Goal: Navigation & Orientation: Find specific page/section

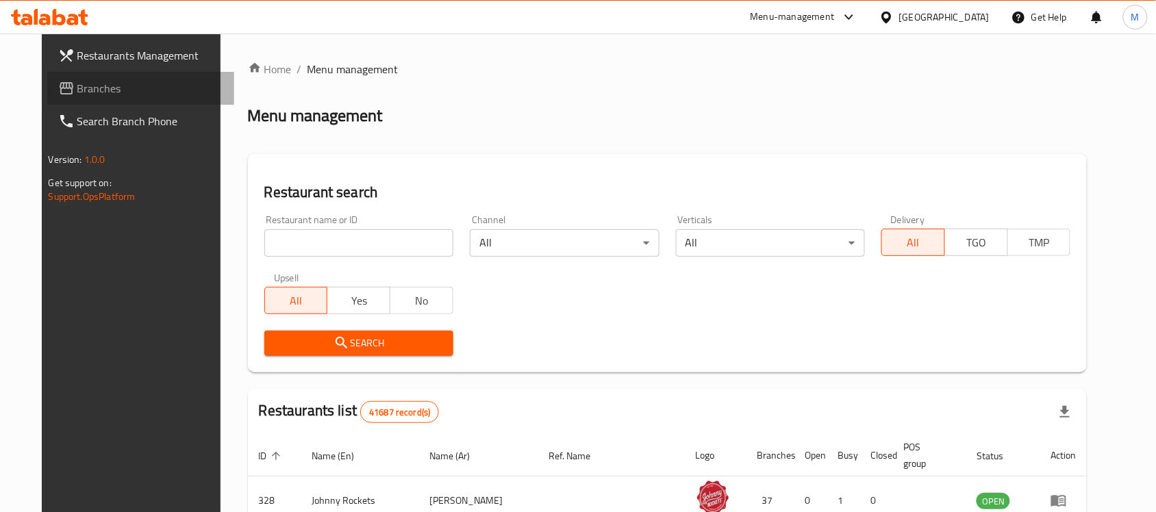
click at [84, 90] on span "Branches" at bounding box center [150, 88] width 147 height 16
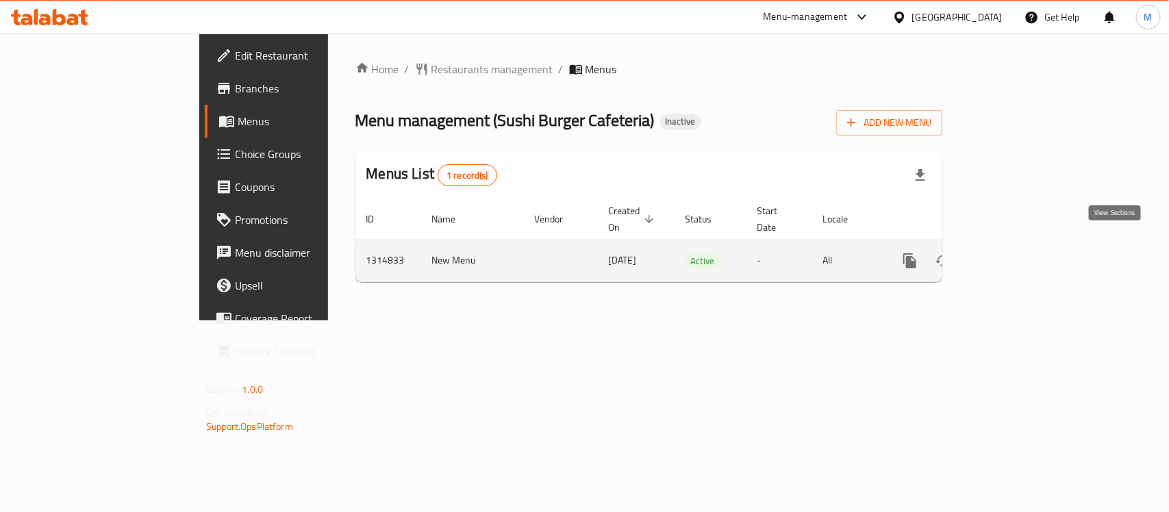
click at [1025, 248] on link "enhanced table" at bounding box center [1008, 260] width 33 height 33
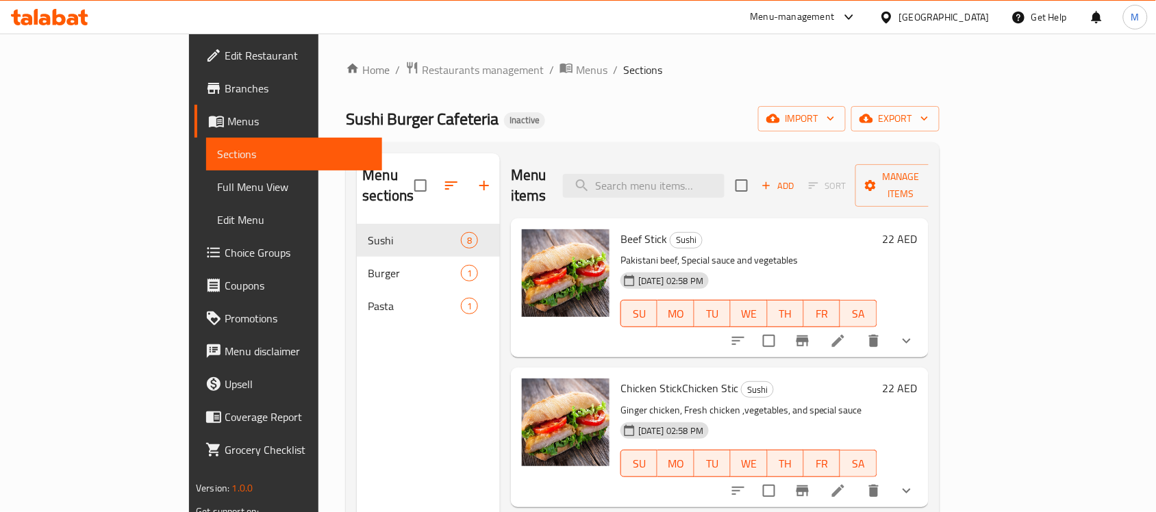
click at [217, 186] on span "Full Menu View" at bounding box center [294, 187] width 154 height 16
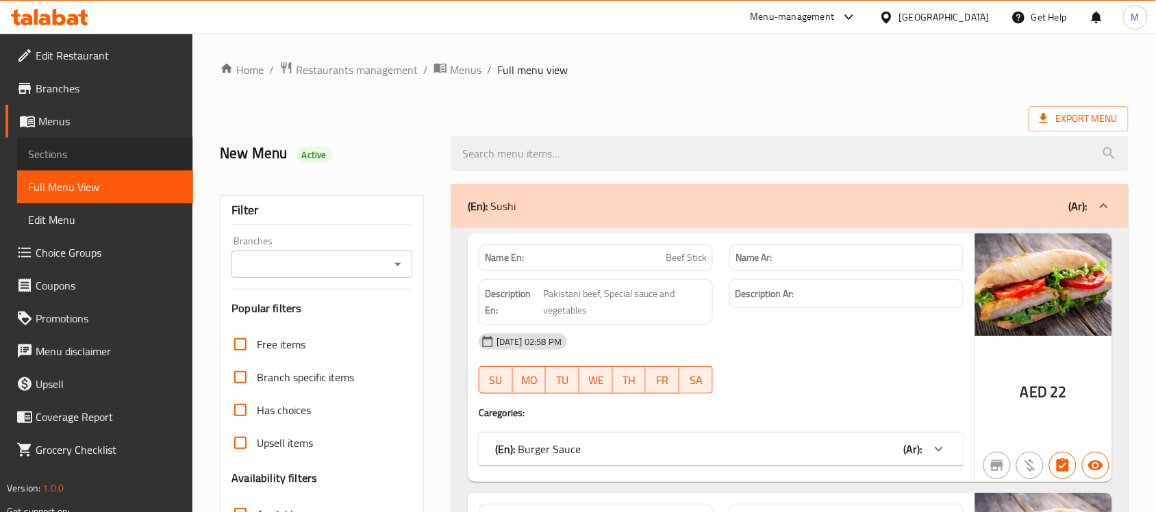
click at [69, 146] on span "Sections" at bounding box center [105, 154] width 154 height 16
